Goal: Entertainment & Leisure: Consume media (video, audio)

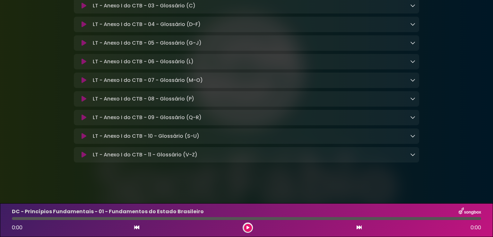
scroll to position [4899, 0]
drag, startPoint x: 245, startPoint y: 227, endPoint x: 241, endPoint y: 224, distance: 5.0
click at [245, 227] on button at bounding box center [248, 228] width 8 height 8
click at [413, 79] on icon at bounding box center [412, 79] width 5 height 5
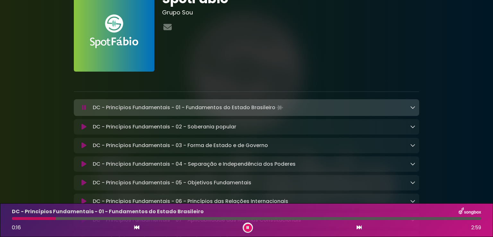
scroll to position [128, 0]
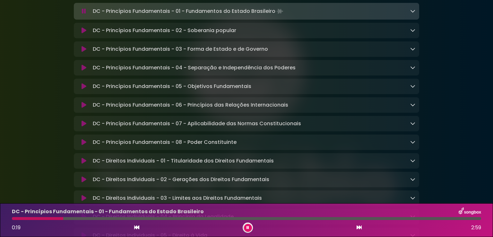
click at [411, 9] on icon at bounding box center [412, 10] width 5 height 5
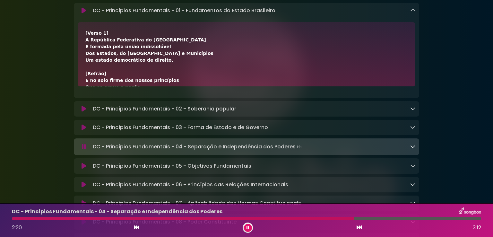
click at [247, 226] on icon at bounding box center [247, 228] width 3 height 4
